Goal: Information Seeking & Learning: Learn about a topic

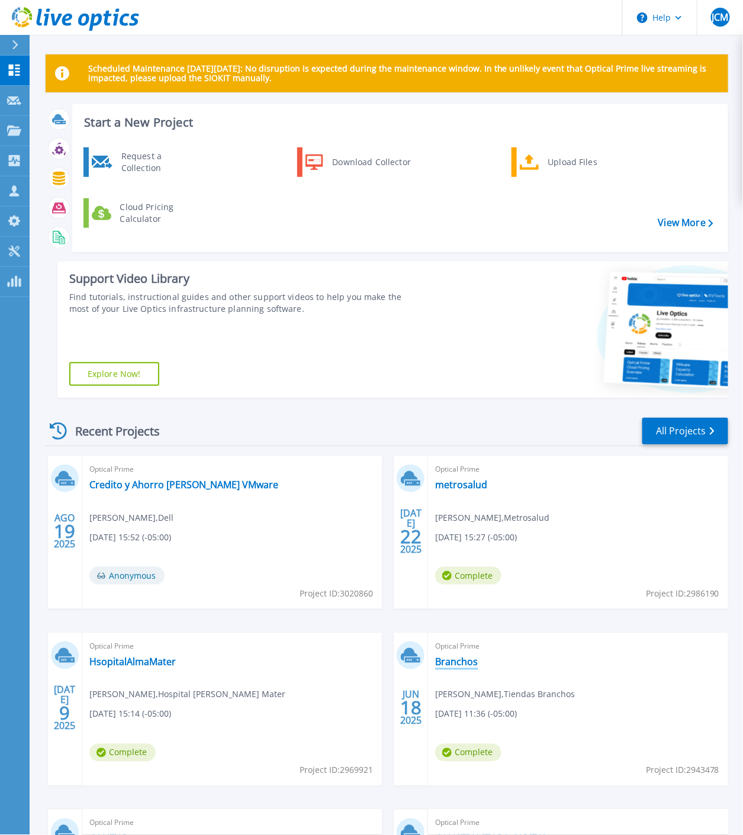
click at [454, 658] on link "Branchos" at bounding box center [456, 662] width 43 height 12
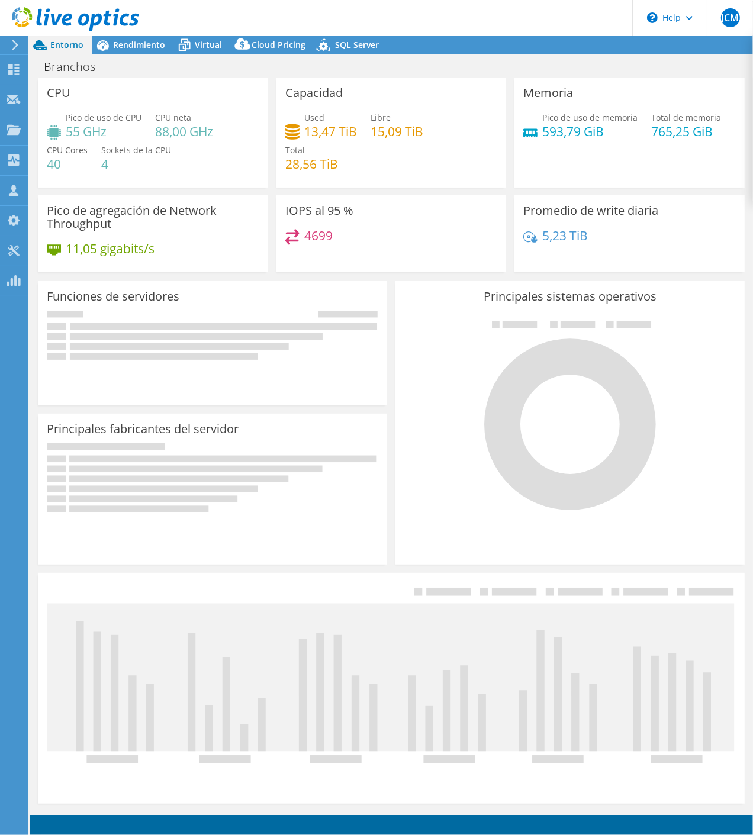
select select "USEast"
select select "USD"
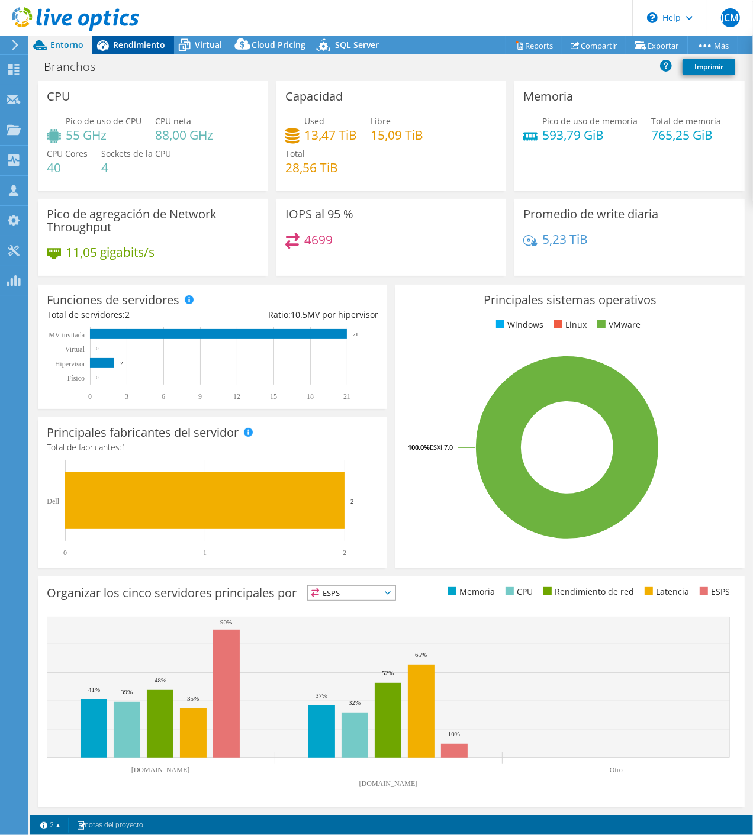
click at [146, 46] on span "Rendimiento" at bounding box center [139, 44] width 52 height 11
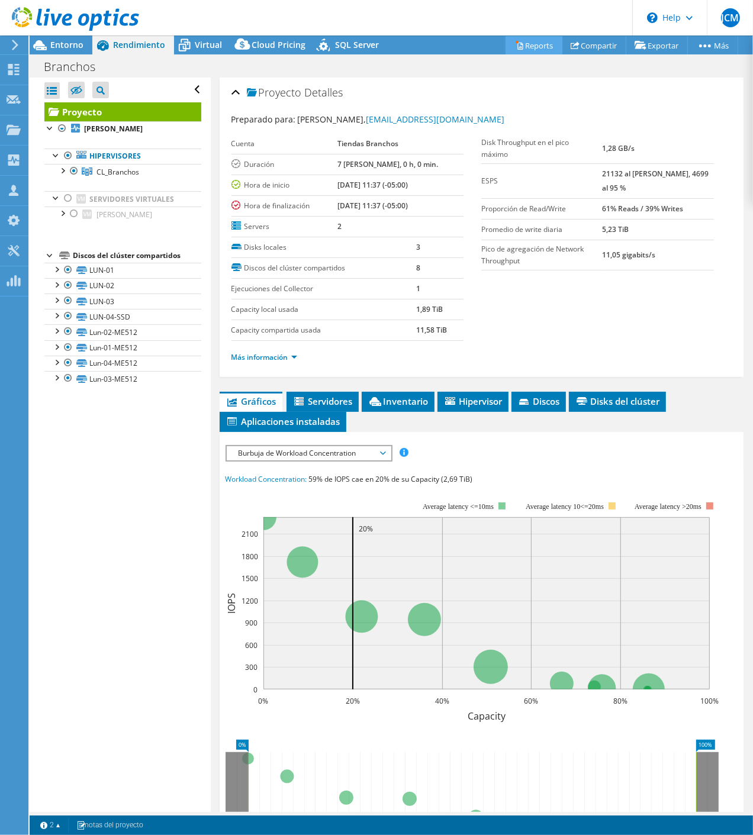
click at [517, 46] on link "Reports" at bounding box center [533, 45] width 57 height 18
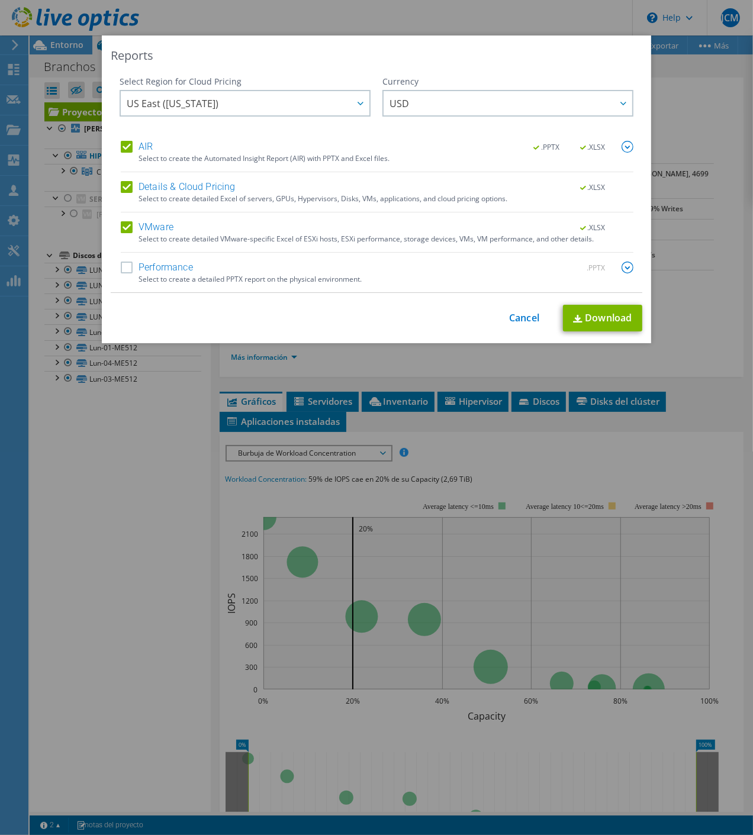
click at [121, 267] on label "Performance" at bounding box center [157, 268] width 72 height 12
click at [0, 0] on input "Performance" at bounding box center [0, 0] width 0 height 0
click at [602, 312] on link "Download" at bounding box center [602, 318] width 79 height 27
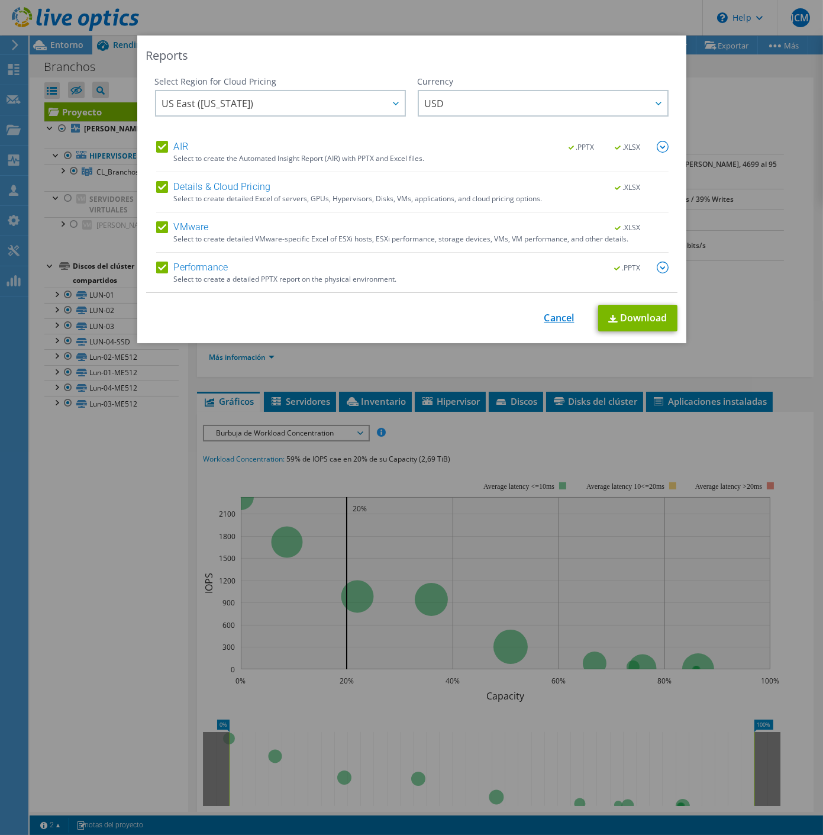
click at [544, 321] on link "Cancel" at bounding box center [559, 317] width 30 height 11
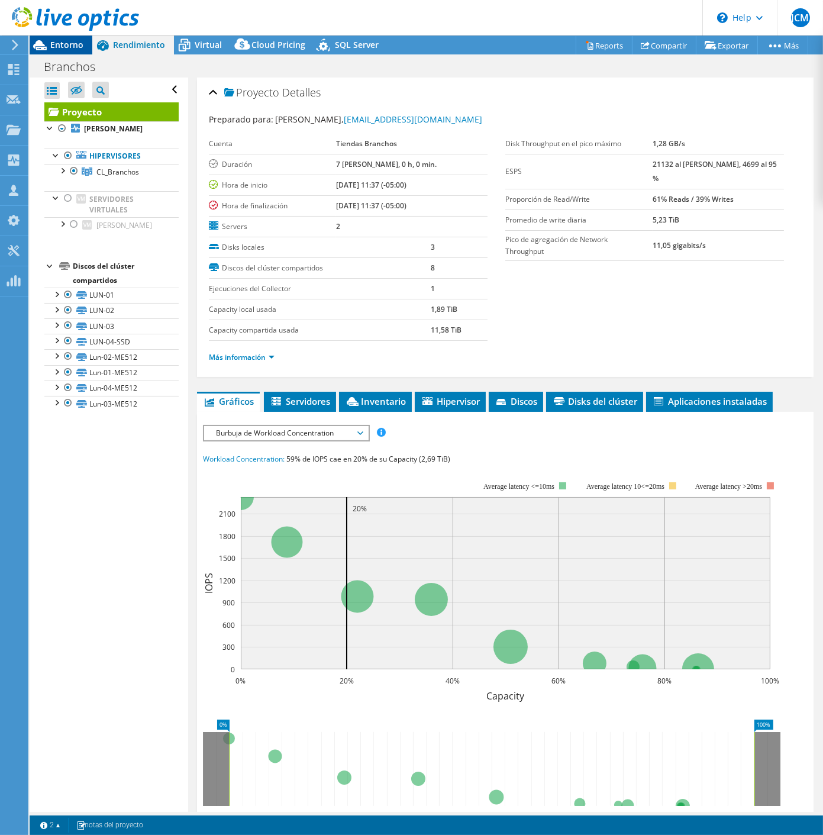
click at [66, 46] on span "Entorno" at bounding box center [66, 44] width 33 height 11
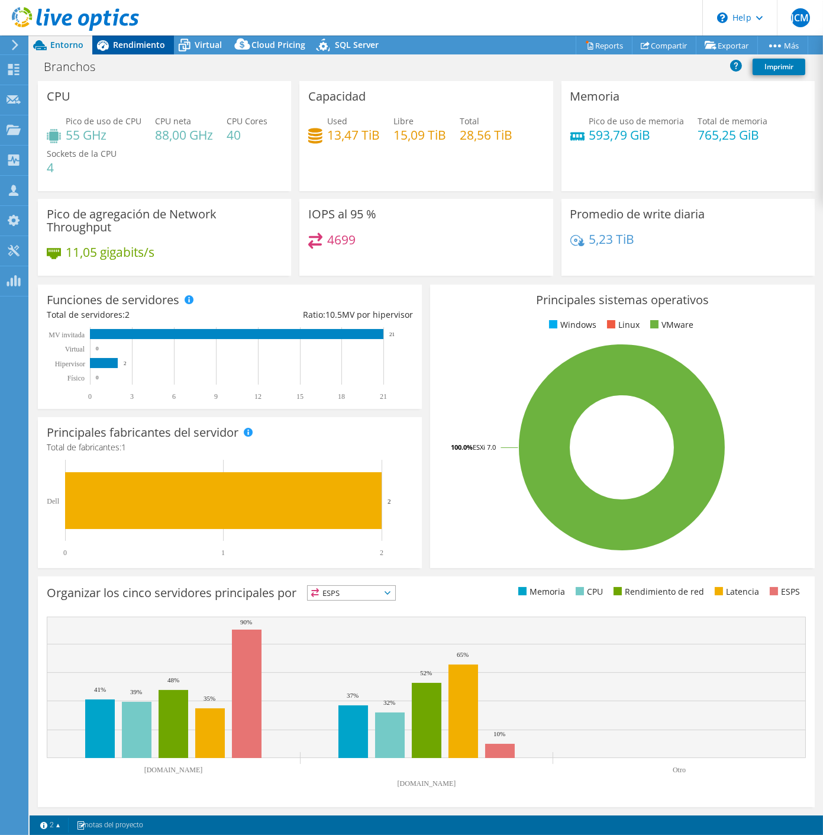
click at [149, 38] on div "Rendimiento" at bounding box center [133, 44] width 82 height 19
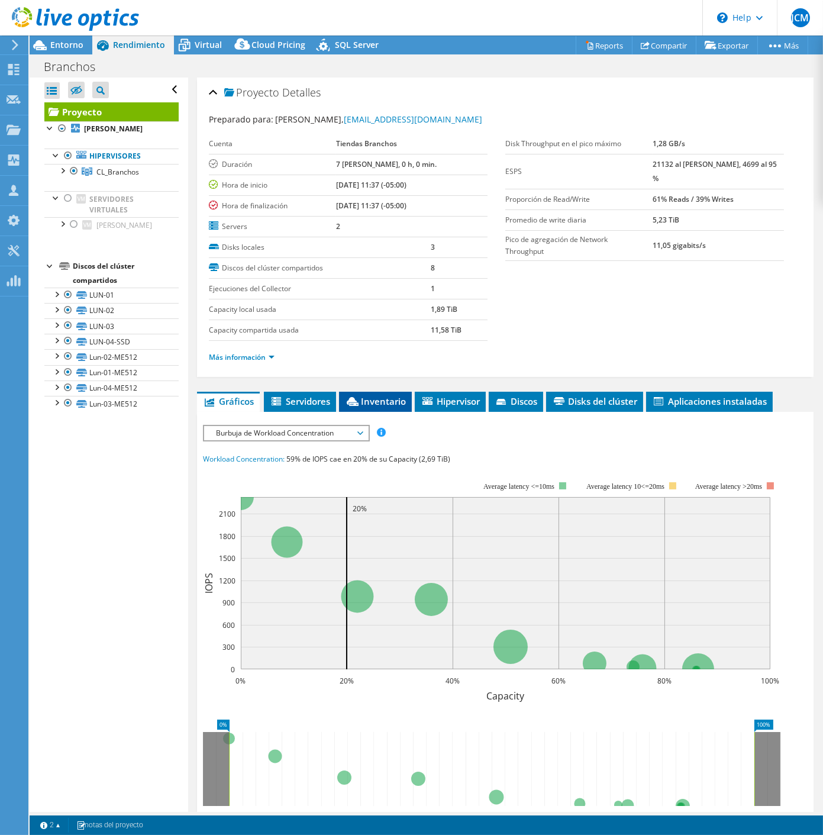
click at [376, 403] on span "Inventario" at bounding box center [375, 401] width 61 height 12
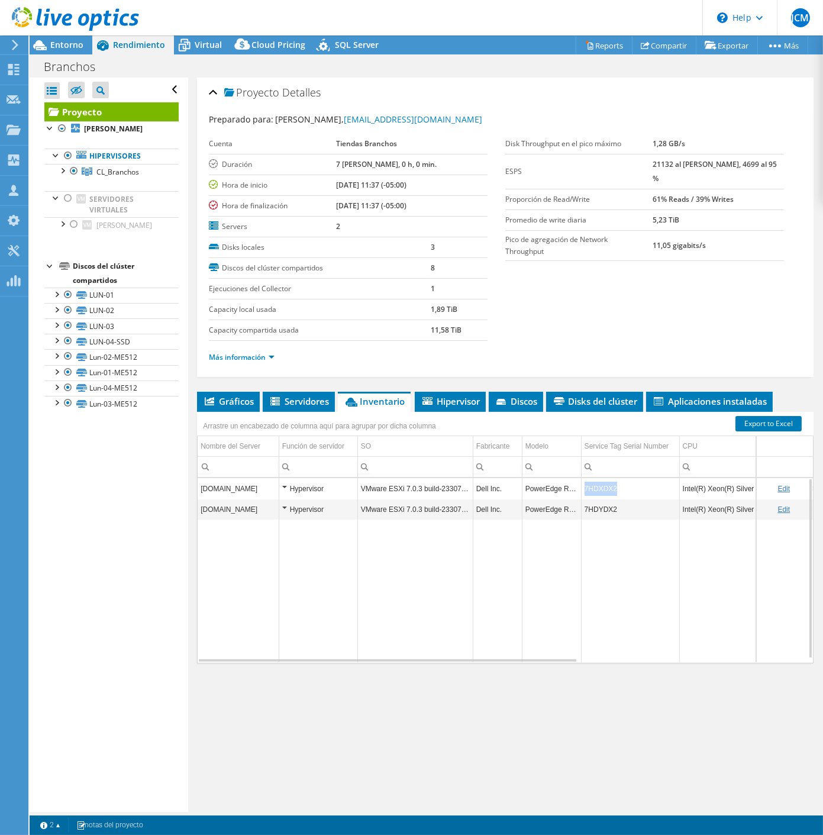
drag, startPoint x: 622, startPoint y: 487, endPoint x: 585, endPoint y: 488, distance: 37.3
click at [585, 488] on td "7HDXDX2" at bounding box center [630, 488] width 98 height 21
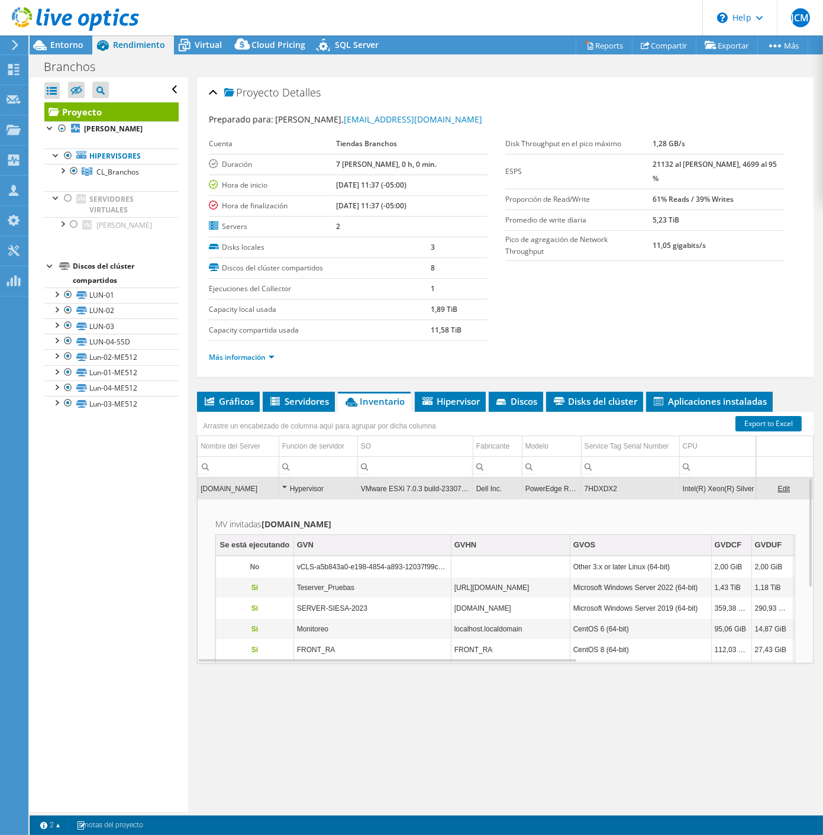
drag, startPoint x: 585, startPoint y: 488, endPoint x: 595, endPoint y: 488, distance: 10.1
click at [595, 488] on td "7HDXDX2" at bounding box center [630, 488] width 98 height 21
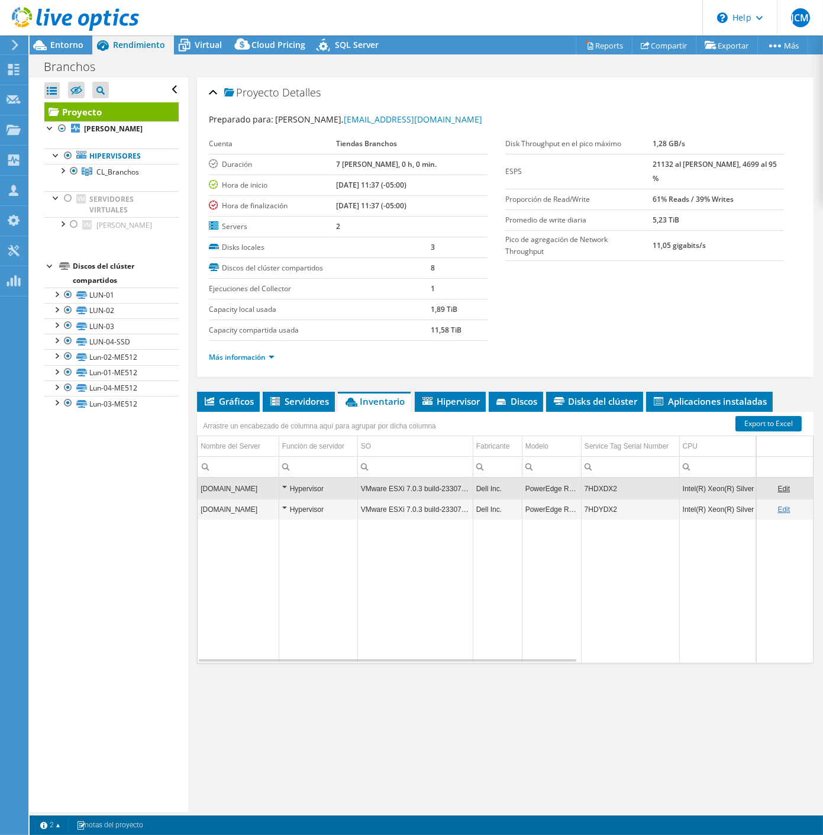
click at [752, 487] on link "Edit" at bounding box center [783, 489] width 12 height 8
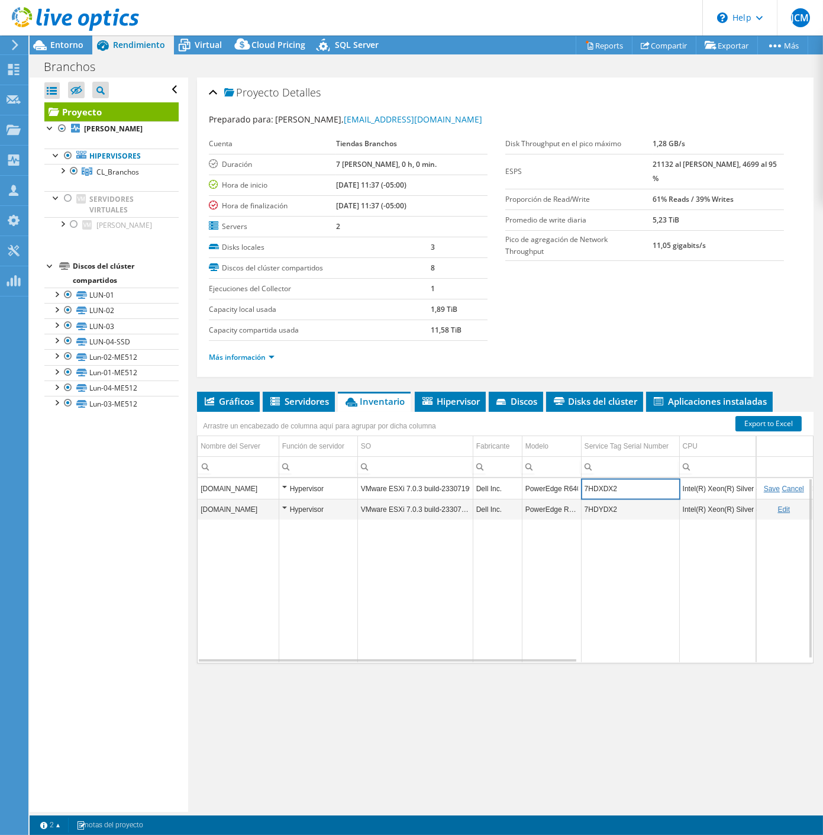
drag, startPoint x: 626, startPoint y: 486, endPoint x: 580, endPoint y: 492, distance: 46.5
click at [580, 492] on tr "lucky.local.giova.com.co Hypervisor VMware ESXi 7.0.3 build-23307199 Dell Inc. …" at bounding box center [680, 488] width 964 height 21
click at [752, 507] on link "Edit" at bounding box center [783, 509] width 12 height 8
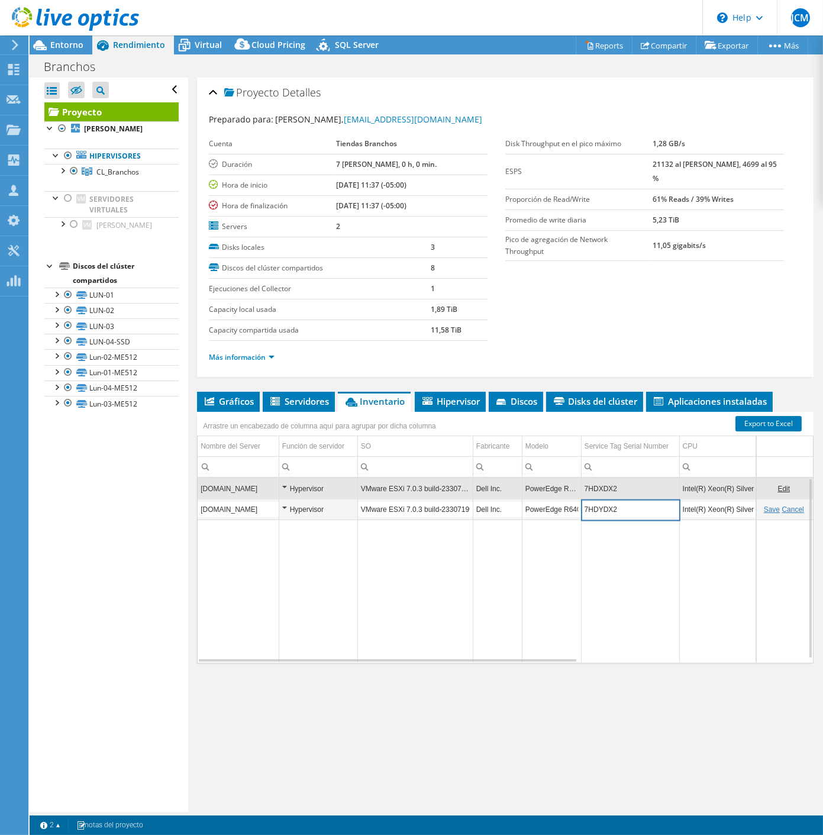
drag, startPoint x: 632, startPoint y: 508, endPoint x: 512, endPoint y: 492, distance: 120.5
click at [512, 492] on tbody "lucky.local.giova.com.co Hypervisor VMware ESXi 7.0.3 build-23307199 Dell Inc. …" at bounding box center [680, 569] width 964 height 183
click at [250, 404] on span "Gráficos" at bounding box center [228, 401] width 51 height 12
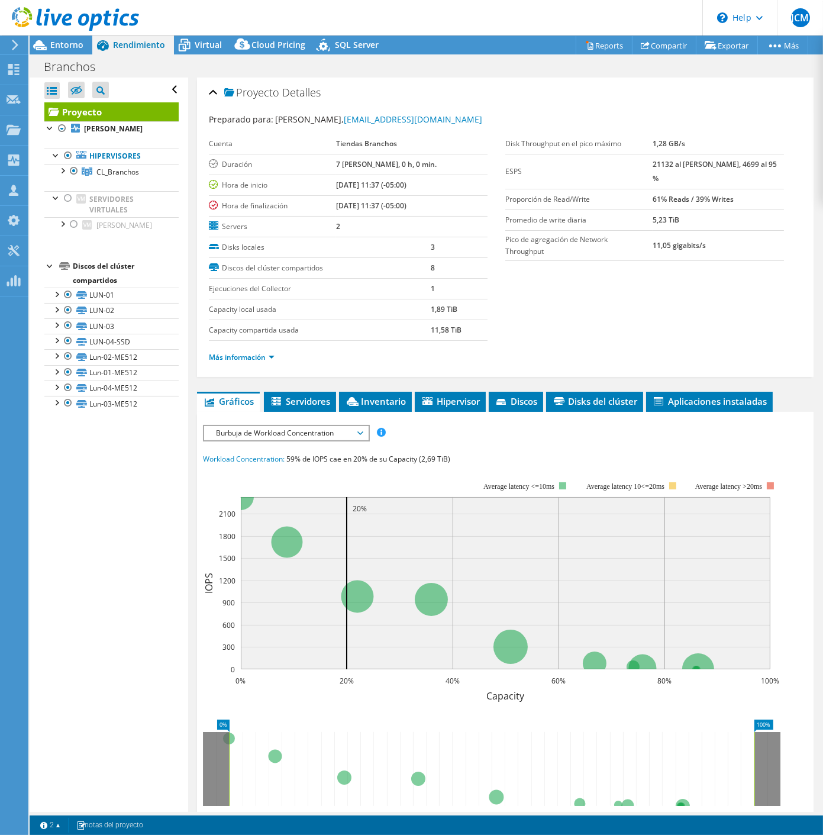
click at [308, 428] on span "Burbuja de Workload Concentration" at bounding box center [286, 433] width 152 height 14
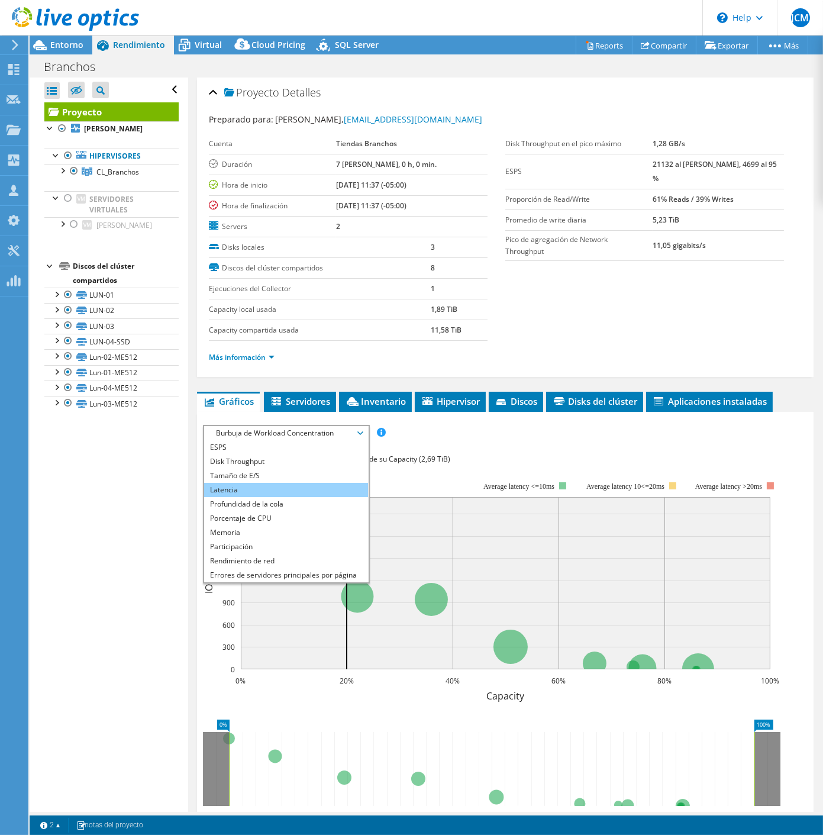
click at [258, 490] on li "Latencia" at bounding box center [286, 490] width 164 height 14
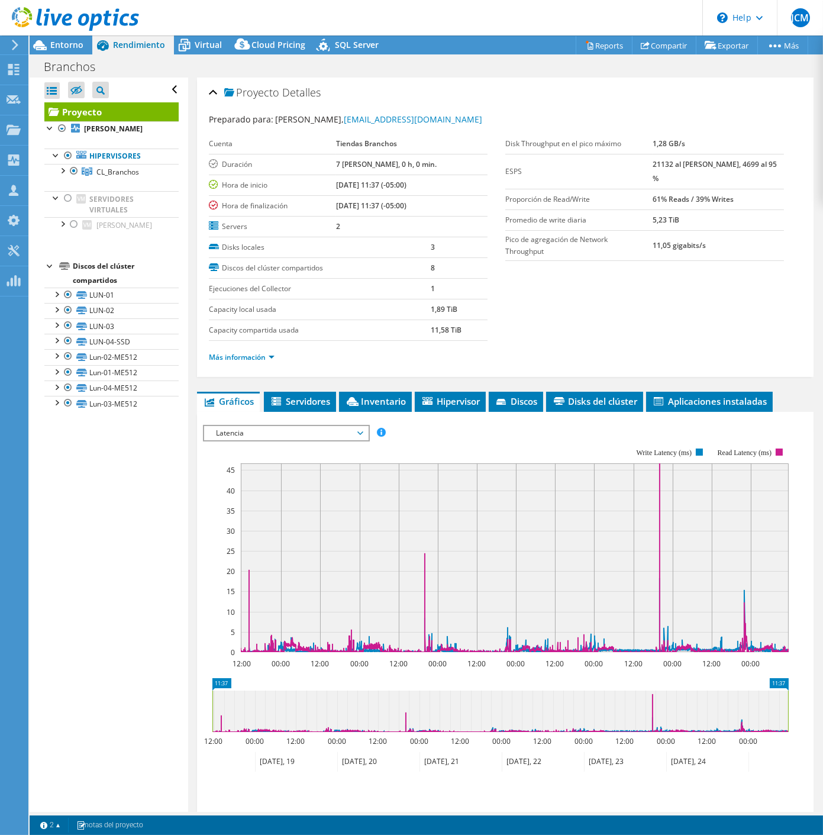
click at [275, 428] on span "Latencia" at bounding box center [286, 433] width 152 height 14
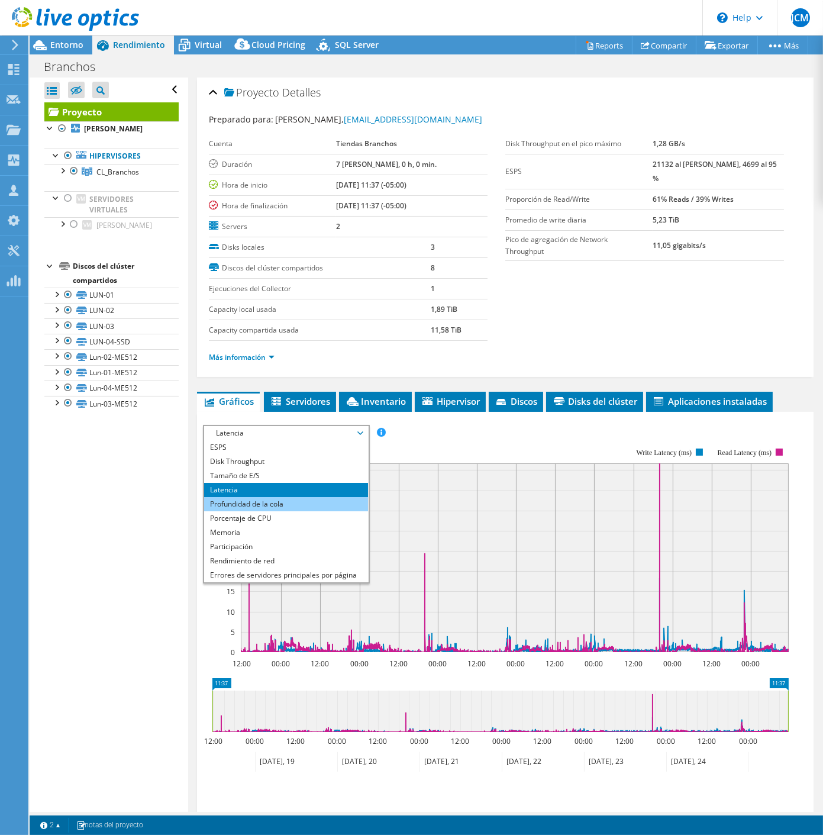
click at [262, 497] on li "Profundidad de la cola" at bounding box center [286, 504] width 164 height 14
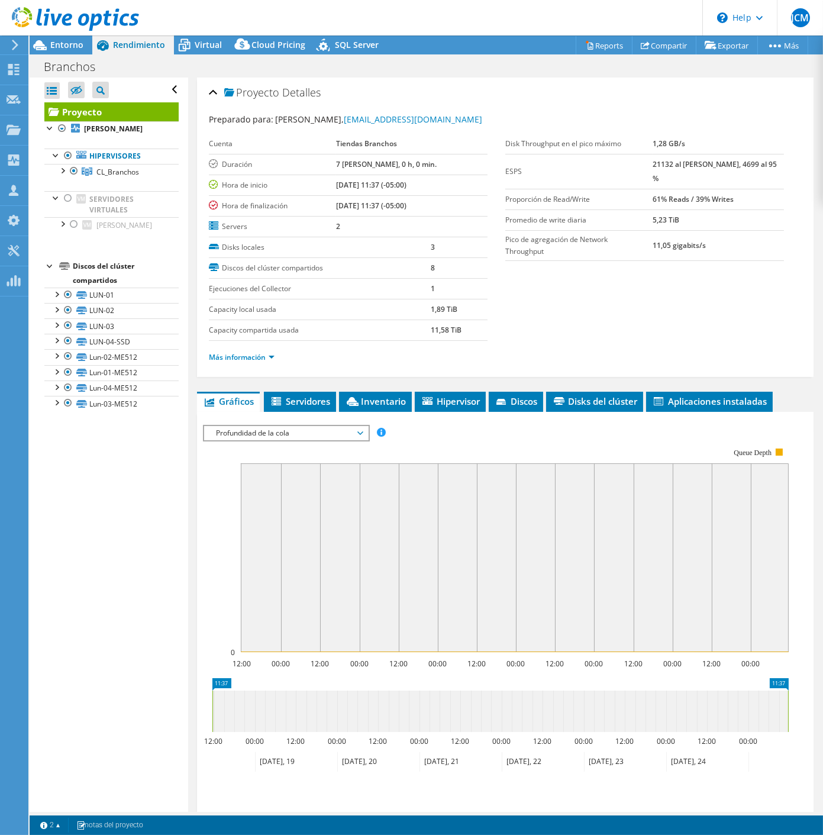
click at [250, 432] on span "Profundidad de la cola" at bounding box center [286, 433] width 152 height 14
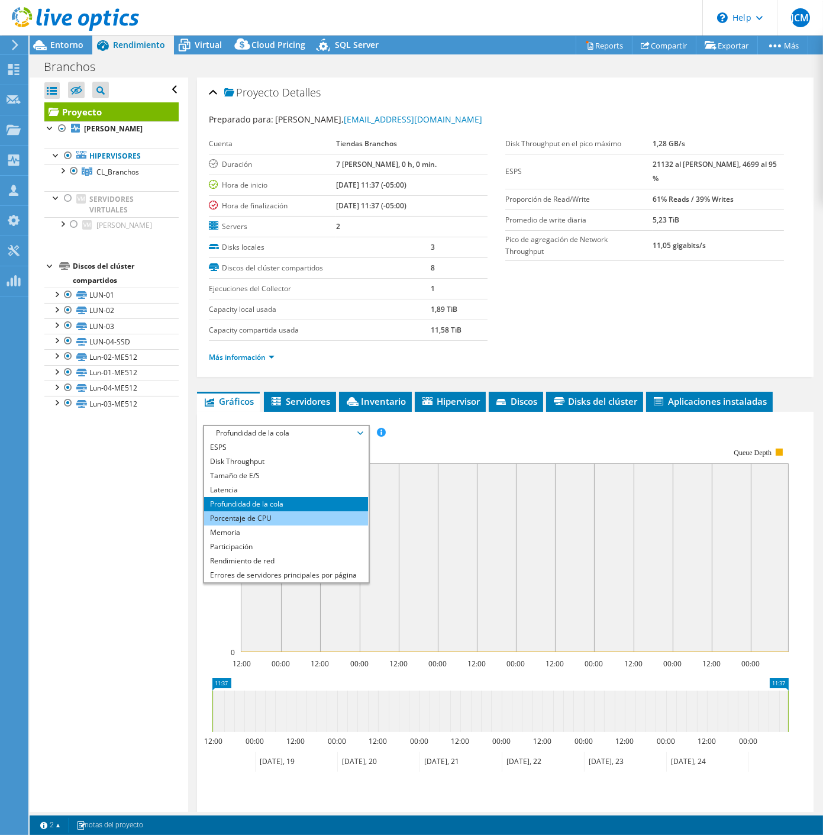
click at [257, 517] on li "Porcentaje de CPU" at bounding box center [286, 518] width 164 height 14
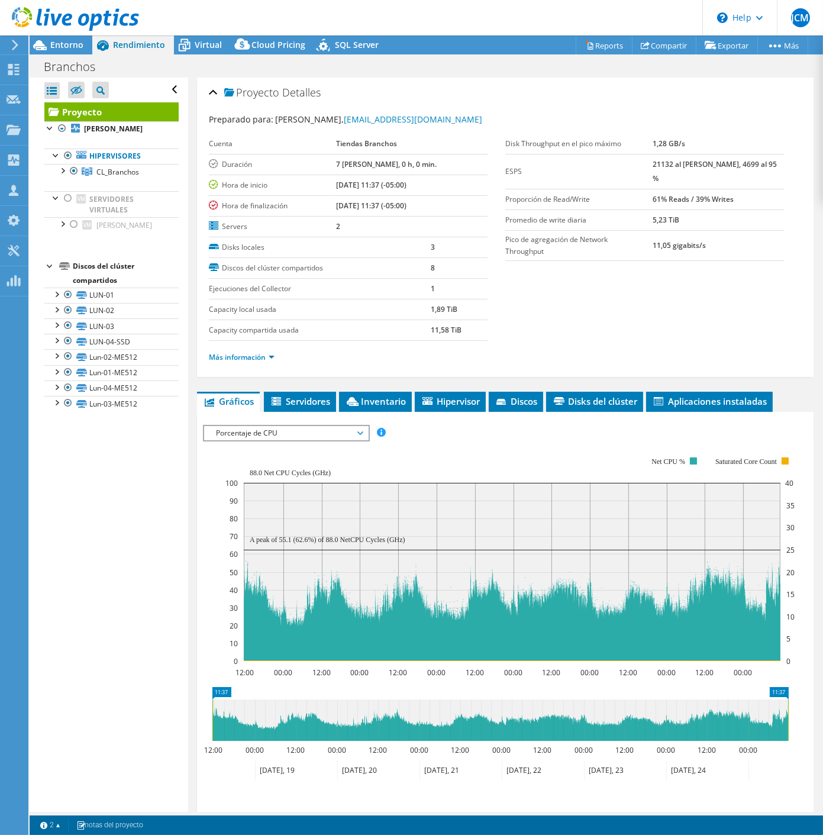
click at [320, 434] on span "Porcentaje de CPU" at bounding box center [286, 433] width 152 height 14
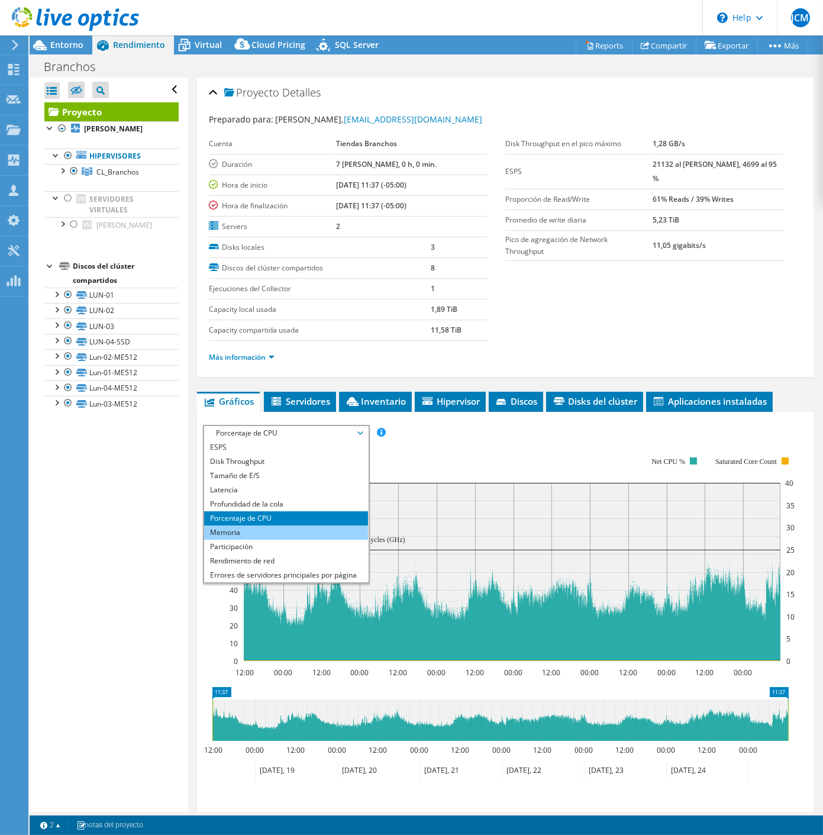
click at [278, 527] on li "Memoria" at bounding box center [286, 532] width 164 height 14
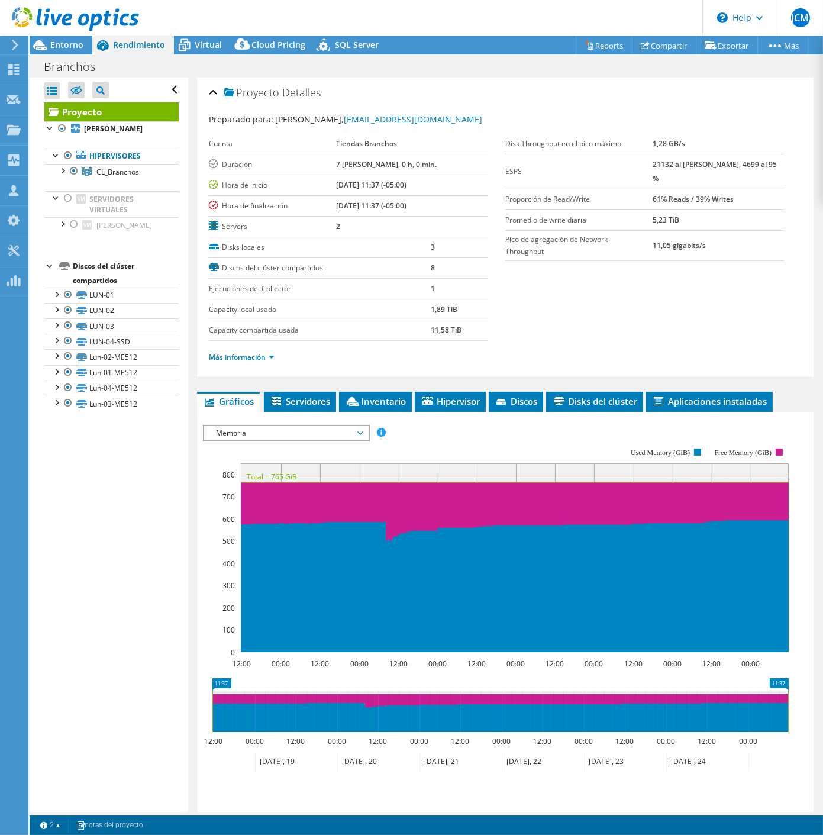
click at [279, 432] on span "Memoria" at bounding box center [286, 433] width 152 height 14
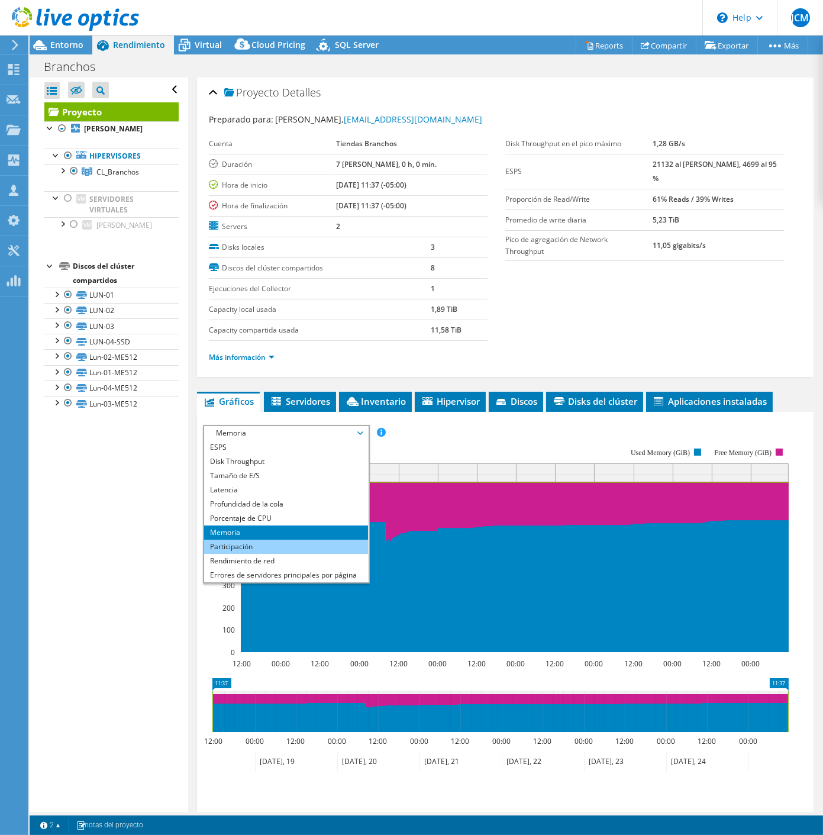
click at [264, 543] on li "Participación" at bounding box center [286, 547] width 164 height 14
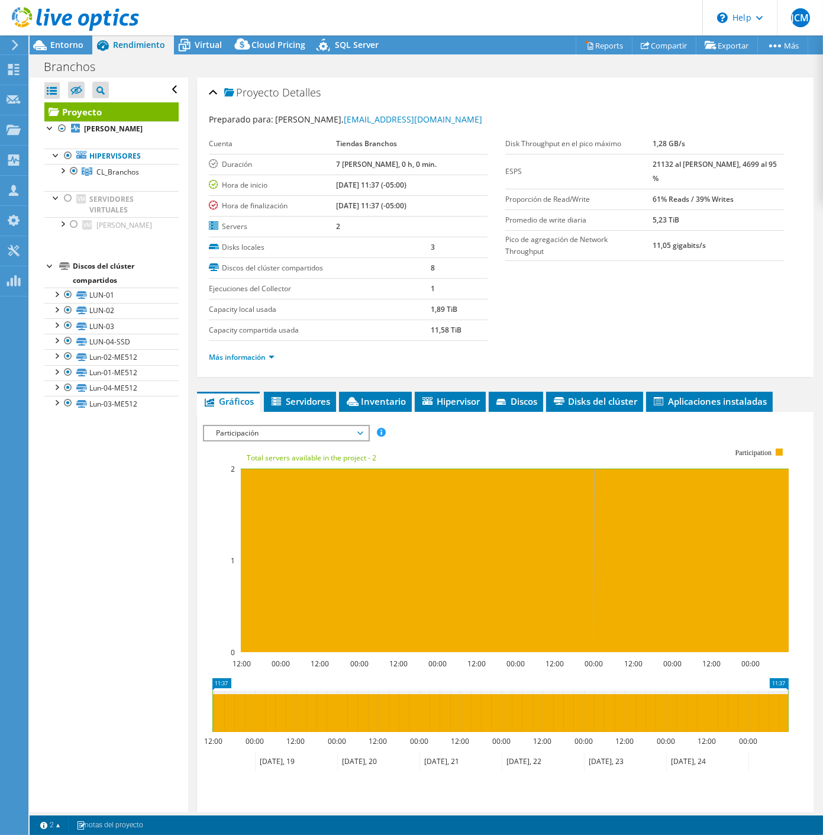
click at [338, 428] on span "Participación" at bounding box center [286, 433] width 152 height 14
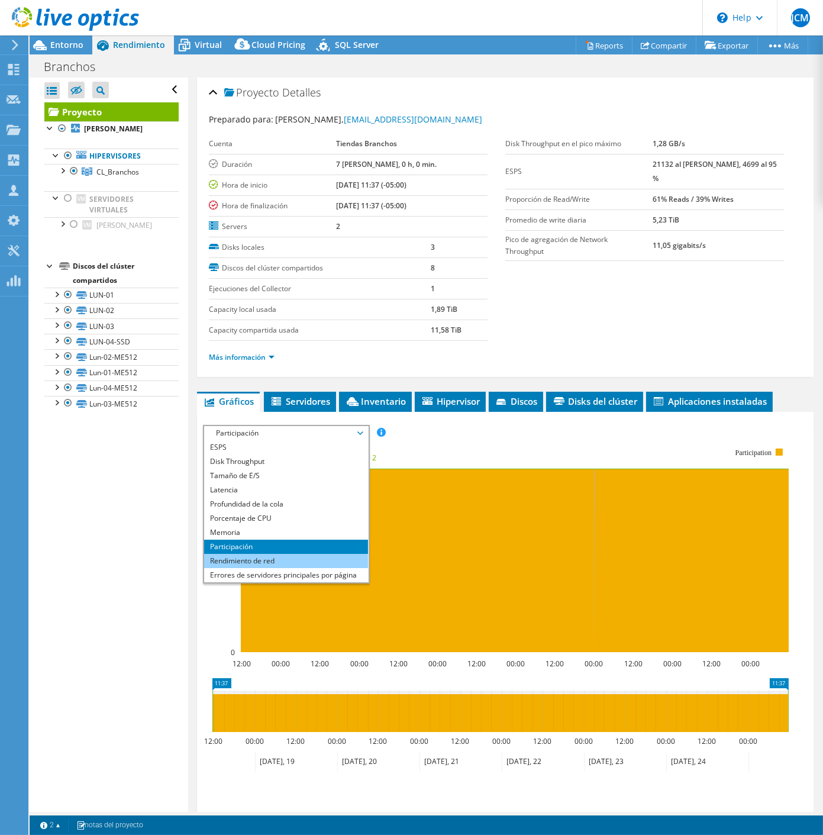
click at [263, 557] on li "Rendimiento de red" at bounding box center [286, 561] width 164 height 14
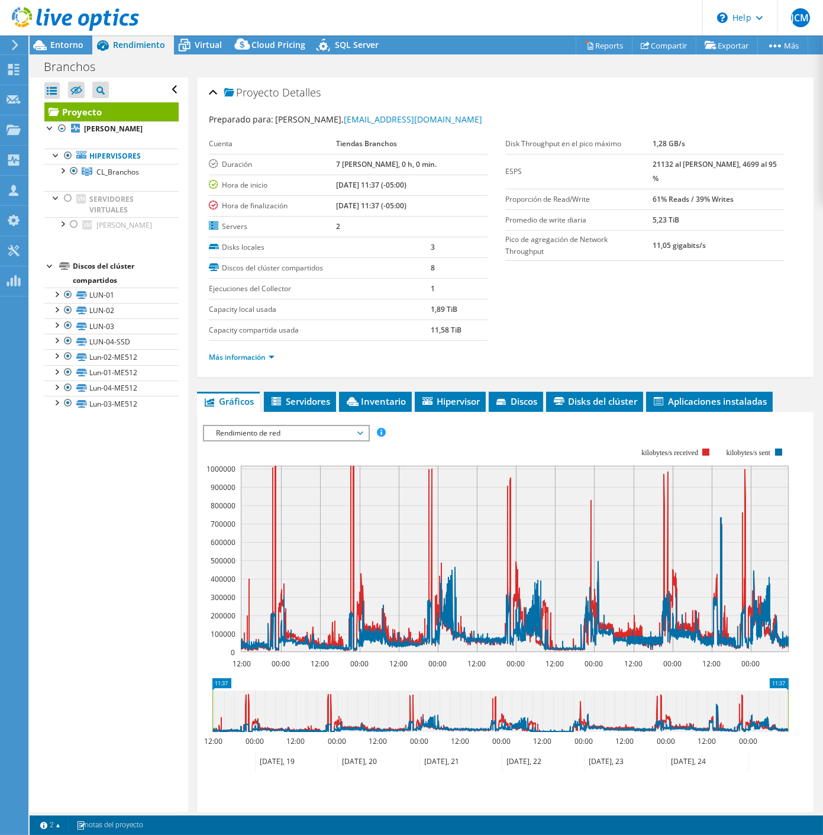
click at [326, 435] on span "Rendimiento de red" at bounding box center [286, 433] width 152 height 14
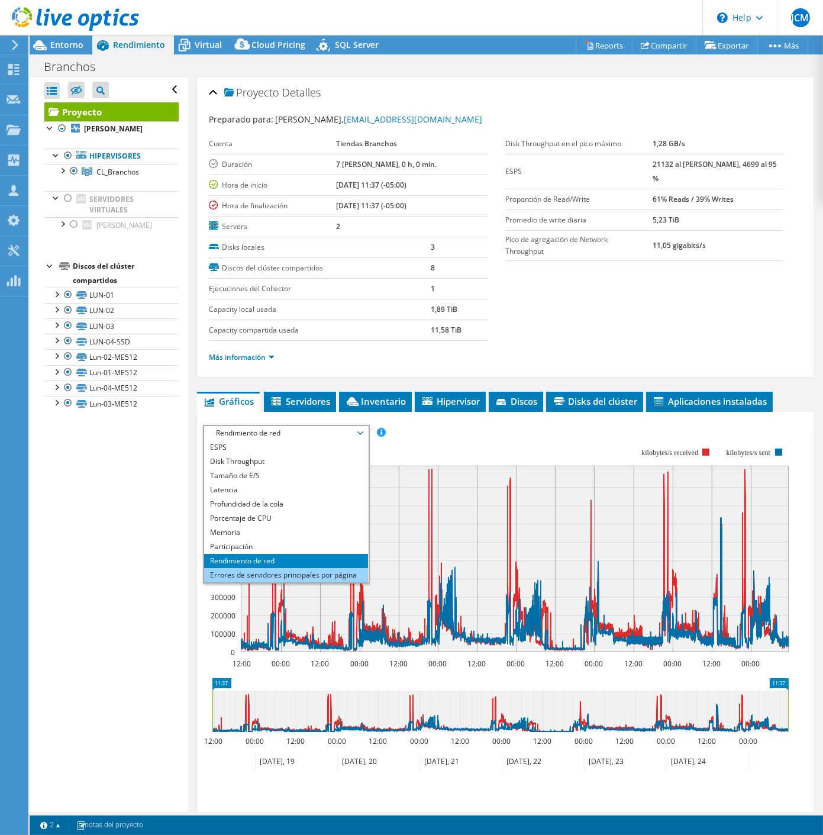
click at [273, 571] on li "Errores de servidores principales por página" at bounding box center [286, 575] width 164 height 14
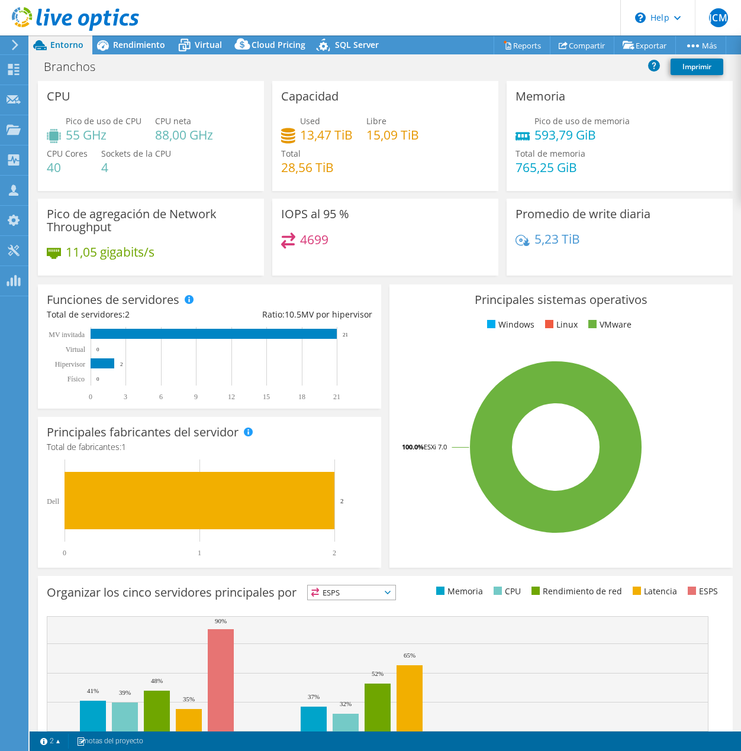
select select "USEast"
select select "USD"
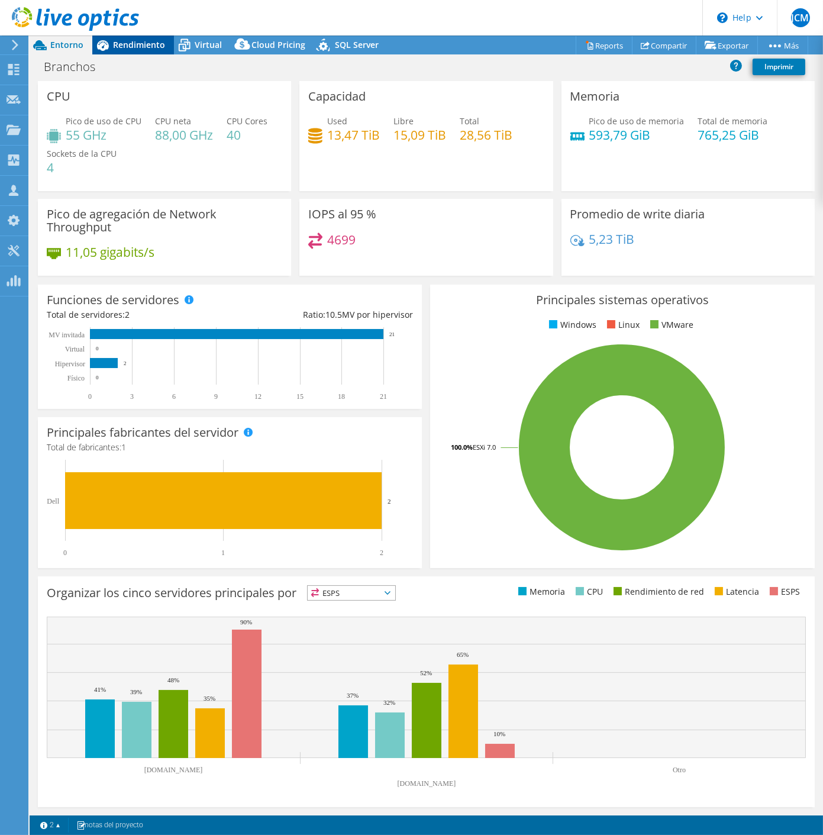
click at [129, 45] on span "Rendimiento" at bounding box center [139, 44] width 52 height 11
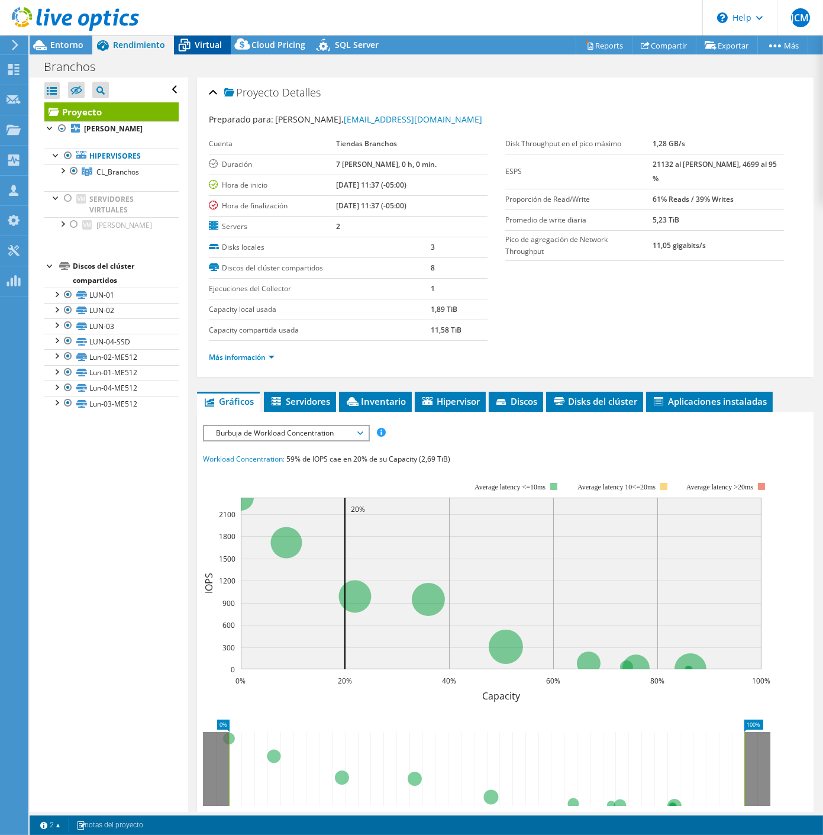
click at [202, 44] on span "Virtual" at bounding box center [208, 44] width 27 height 11
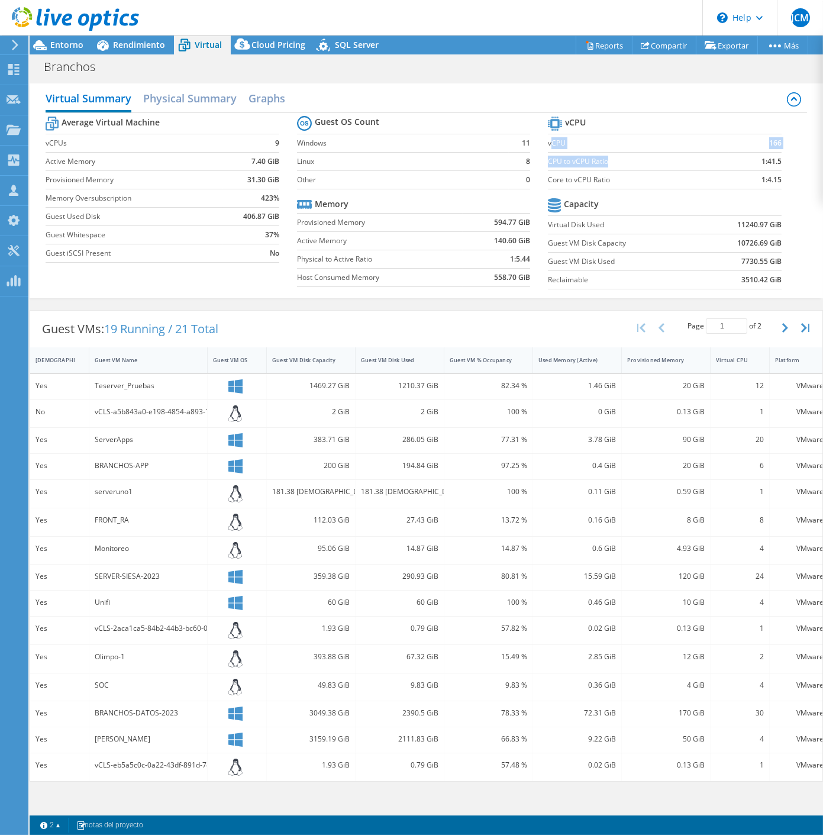
drag, startPoint x: 553, startPoint y: 146, endPoint x: 700, endPoint y: 156, distance: 147.1
click at [700, 156] on tbody "vCPU vCPU 166 CPU to vCPU Ratio 1:41.5 Core to vCPU Ratio 1:4.15" at bounding box center [665, 152] width 234 height 76
click at [656, 135] on td "vCPU" at bounding box center [638, 143] width 180 height 18
click at [658, 228] on label "Virtual Disk Used" at bounding box center [624, 225] width 153 height 12
